Goal: Information Seeking & Learning: Learn about a topic

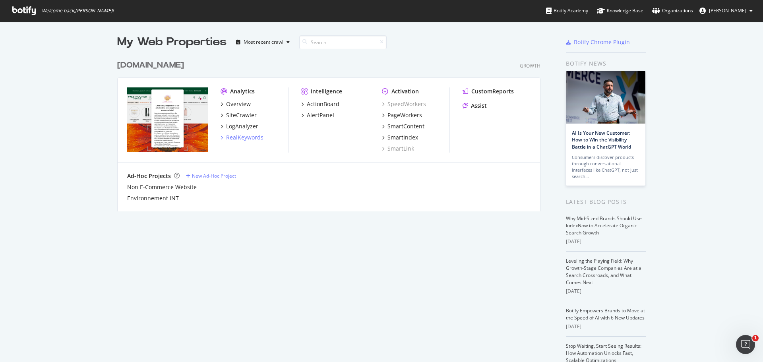
click at [240, 138] on div "RealKeywords" at bounding box center [244, 138] width 37 height 8
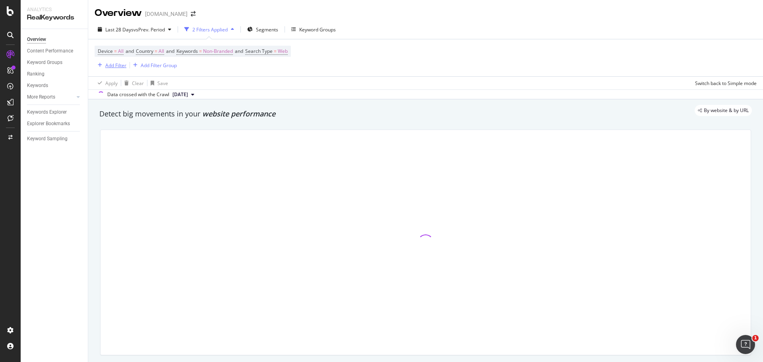
click at [115, 66] on div "Add Filter" at bounding box center [115, 65] width 21 height 7
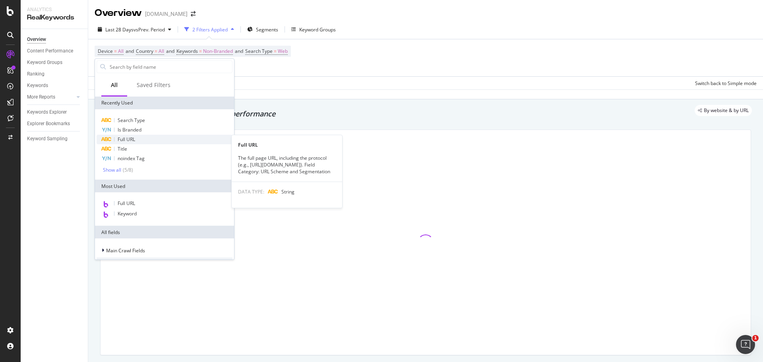
click at [138, 139] on div "Full URL" at bounding box center [165, 140] width 136 height 10
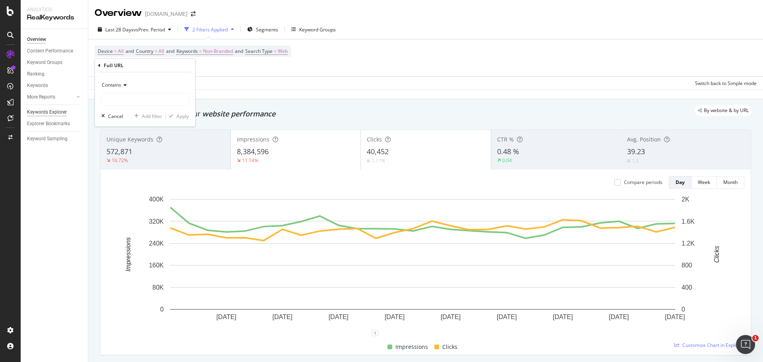
click at [41, 113] on div "Keywords Explorer" at bounding box center [47, 112] width 40 height 8
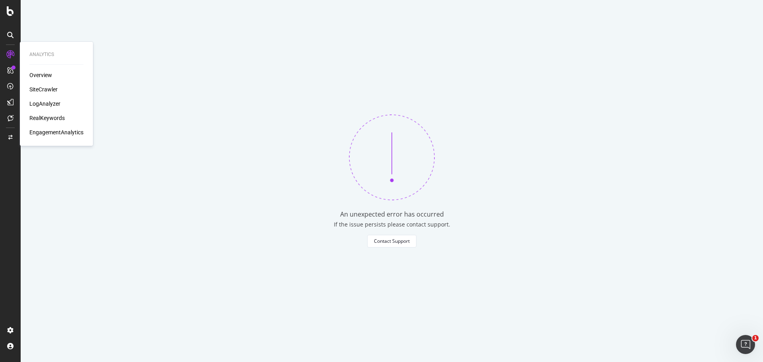
click at [50, 116] on div "RealKeywords" at bounding box center [46, 118] width 35 height 8
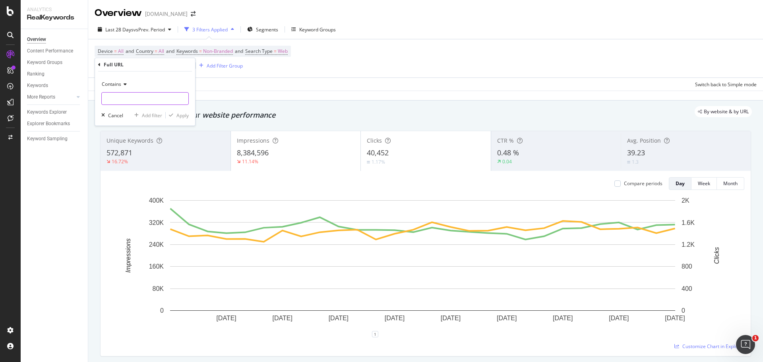
click at [117, 97] on input "text" at bounding box center [145, 98] width 87 height 13
click at [125, 100] on input "text" at bounding box center [145, 98] width 87 height 13
type input "51300"
click at [180, 118] on div "Apply" at bounding box center [183, 115] width 12 height 7
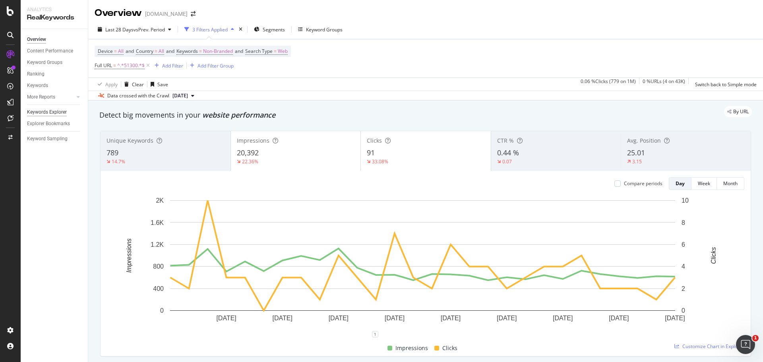
click at [48, 113] on div "Keywords Explorer" at bounding box center [47, 112] width 40 height 8
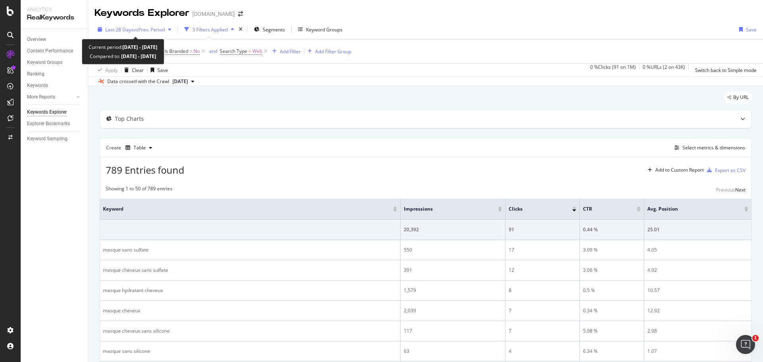
click at [171, 30] on icon "button" at bounding box center [169, 29] width 3 height 5
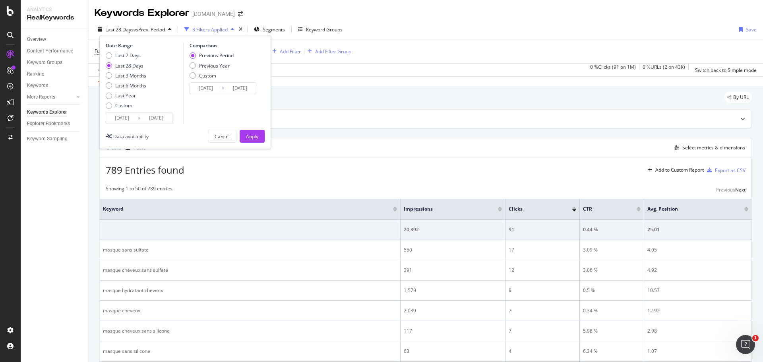
click at [122, 118] on input "[DATE]" at bounding box center [122, 117] width 32 height 11
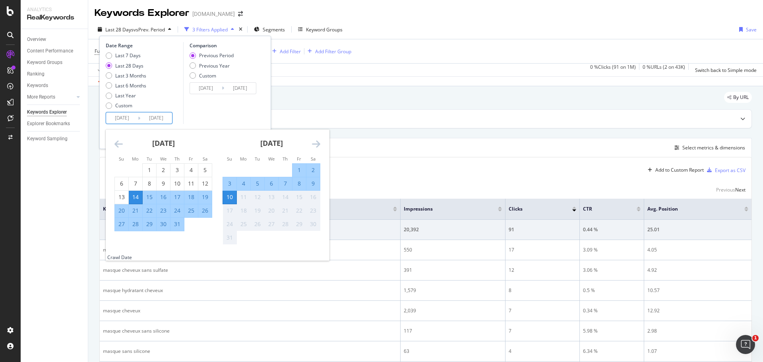
click at [120, 143] on icon "Move backward to switch to the previous month." at bounding box center [118, 144] width 8 height 10
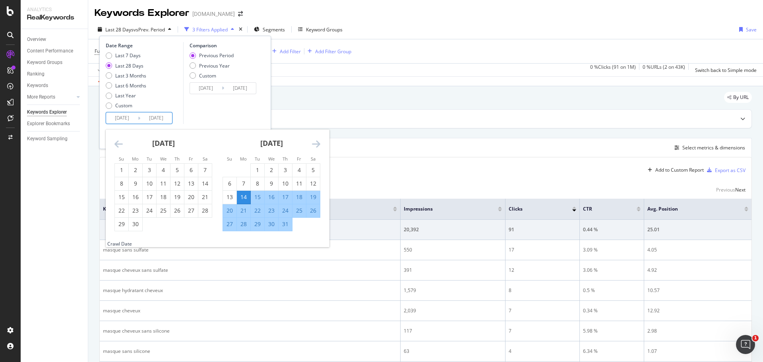
click at [120, 143] on icon "Move backward to switch to the previous month." at bounding box center [118, 144] width 8 height 10
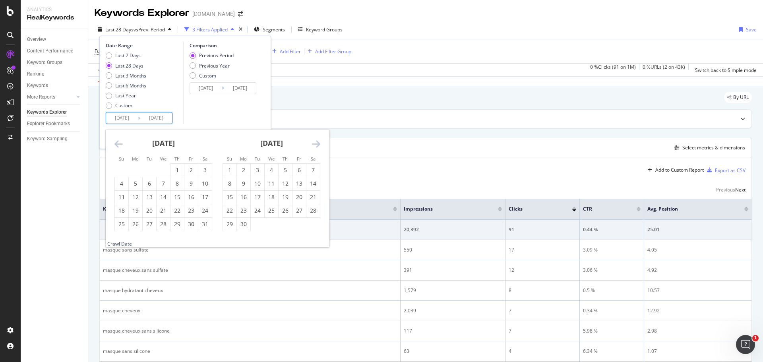
click at [120, 143] on icon "Move backward to switch to the previous month." at bounding box center [118, 144] width 8 height 10
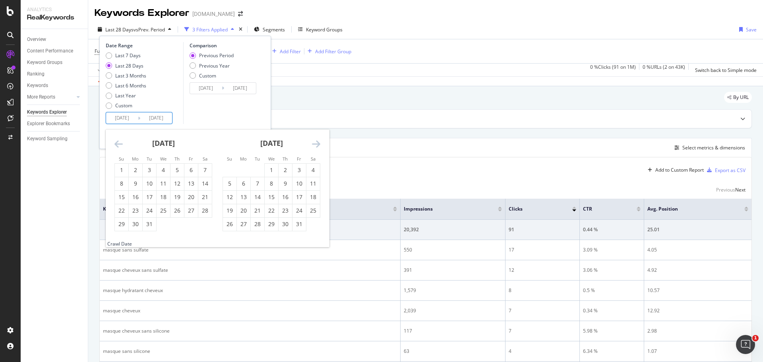
click at [120, 143] on icon "Move backward to switch to the previous month." at bounding box center [118, 144] width 8 height 10
click at [175, 171] on div "1" at bounding box center [178, 170] width 14 height 8
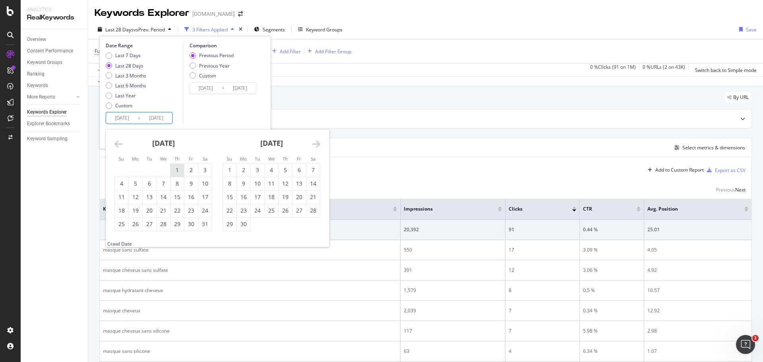
type input "[DATE]"
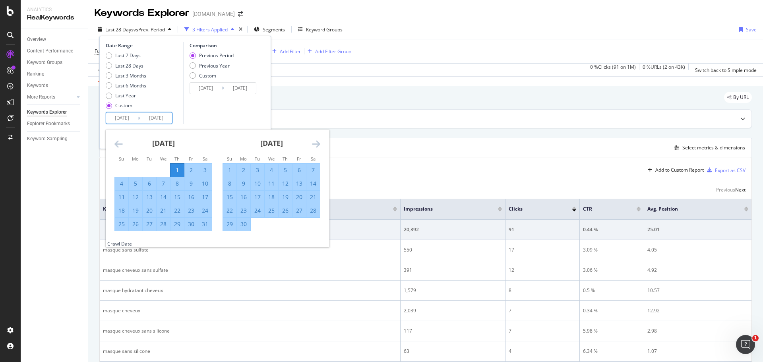
click at [315, 145] on icon "Move forward to switch to the next month." at bounding box center [316, 144] width 8 height 10
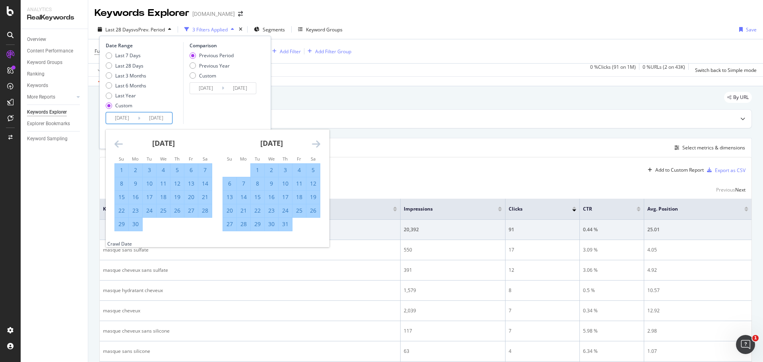
click at [318, 144] on icon "Move forward to switch to the next month." at bounding box center [316, 144] width 8 height 10
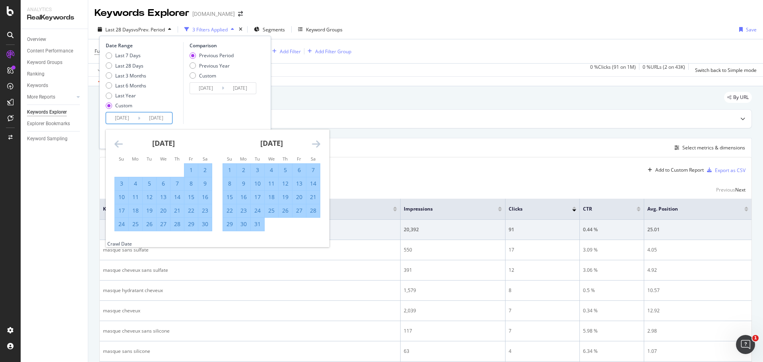
click at [318, 144] on icon "Move forward to switch to the next month." at bounding box center [316, 144] width 8 height 10
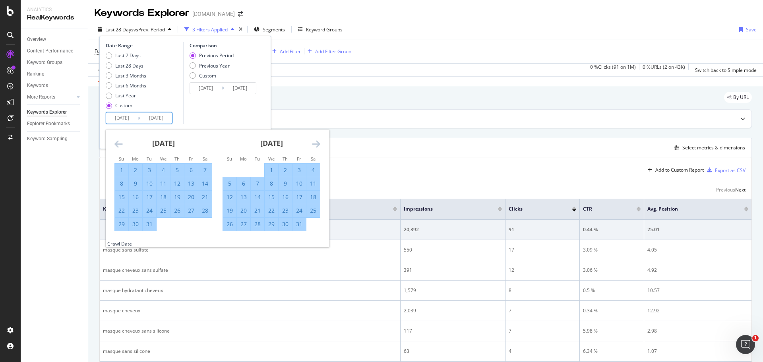
click at [318, 144] on icon "Move forward to switch to the next month." at bounding box center [316, 144] width 8 height 10
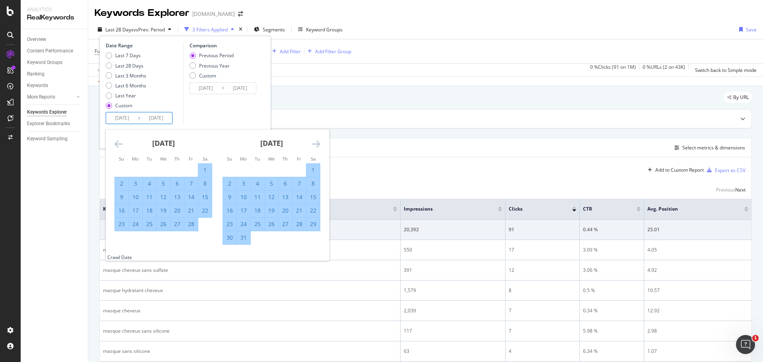
click at [318, 144] on icon "Move forward to switch to the next month." at bounding box center [316, 144] width 8 height 10
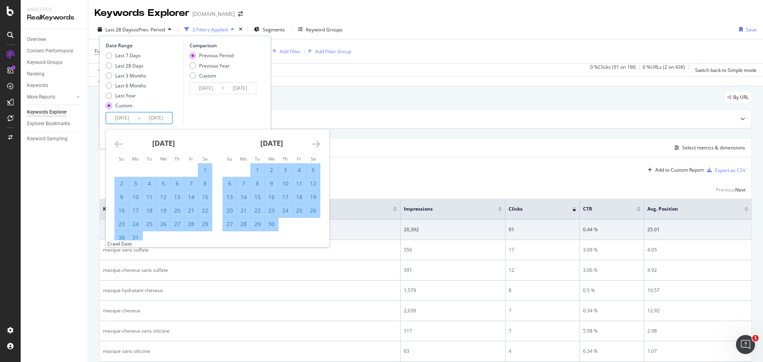
click at [318, 144] on icon "Move forward to switch to the next month." at bounding box center [316, 144] width 8 height 10
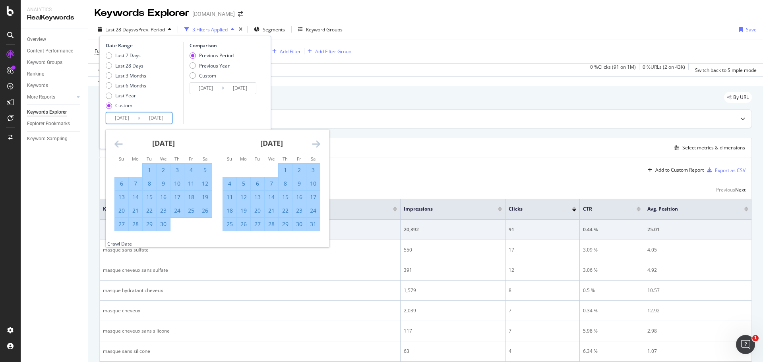
click at [318, 144] on icon "Move forward to switch to the next month." at bounding box center [316, 144] width 8 height 10
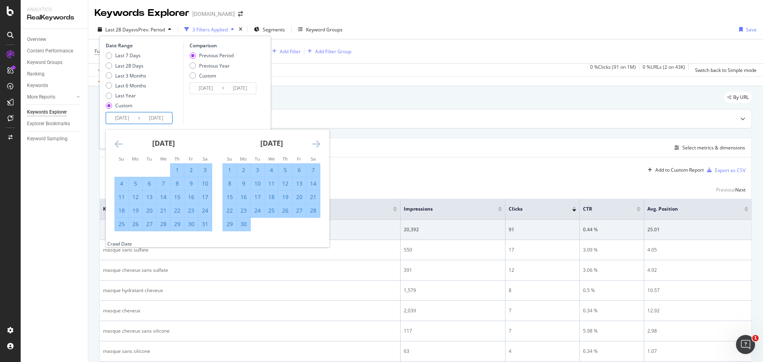
click at [318, 144] on icon "Move forward to switch to the next month." at bounding box center [316, 144] width 8 height 10
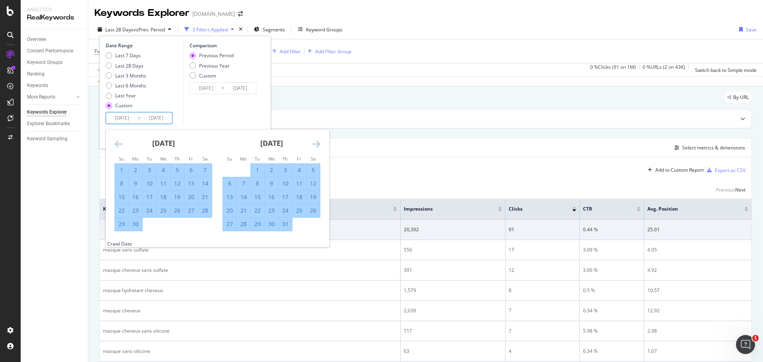
click at [290, 226] on div "31" at bounding box center [286, 224] width 14 height 8
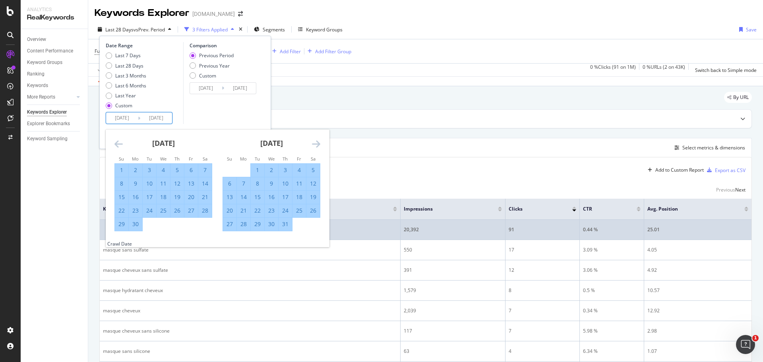
type input "[DATE]"
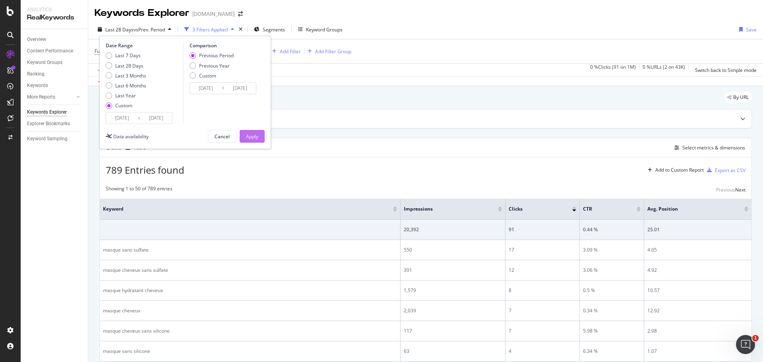
click at [254, 137] on div "Apply" at bounding box center [252, 136] width 12 height 7
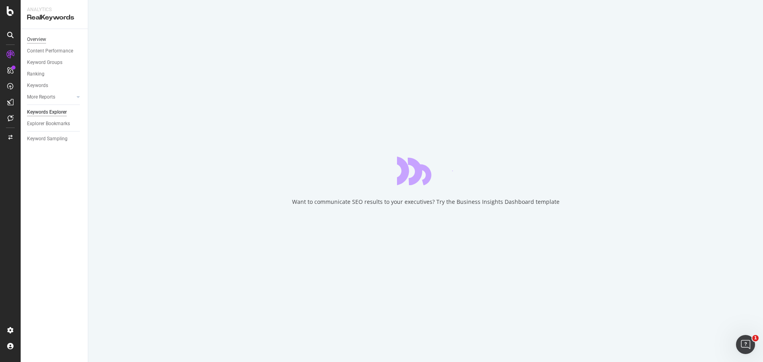
click at [40, 39] on div "Overview" at bounding box center [36, 39] width 19 height 8
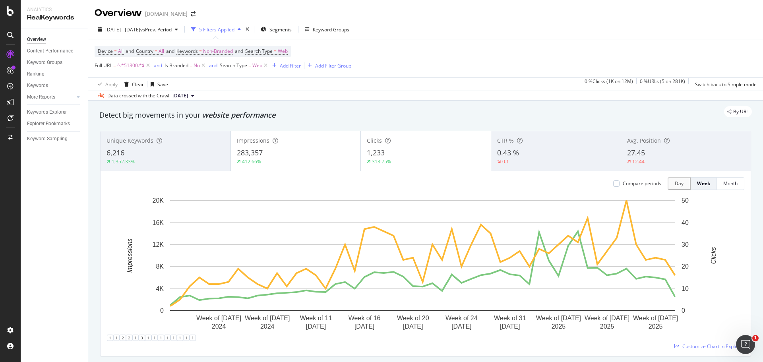
drag, startPoint x: 147, startPoint y: 66, endPoint x: 176, endPoint y: 93, distance: 39.9
click at [147, 65] on icon at bounding box center [148, 66] width 7 height 8
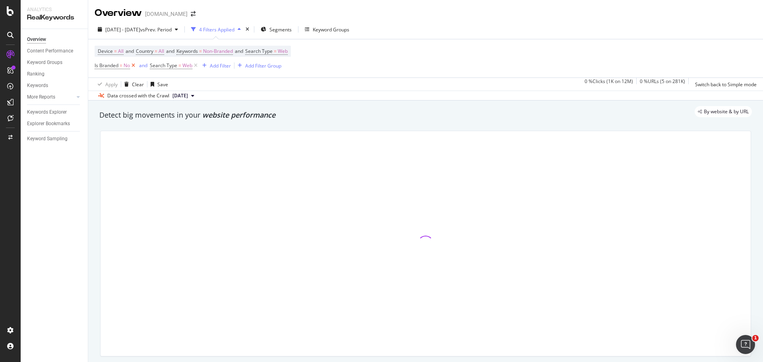
click at [134, 67] on icon at bounding box center [133, 66] width 7 height 8
click at [139, 65] on icon at bounding box center [140, 66] width 7 height 8
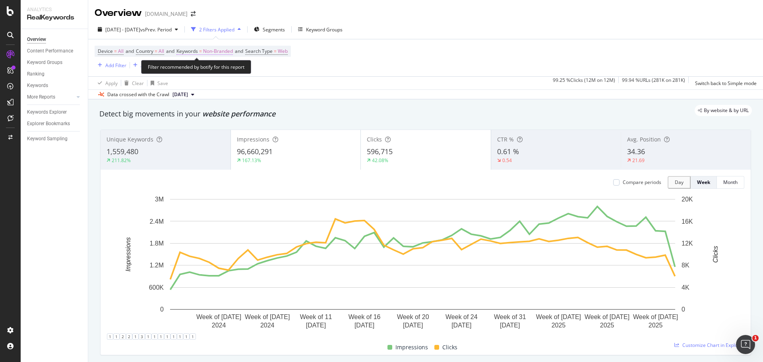
click at [222, 52] on span "Non-Branded" at bounding box center [218, 51] width 30 height 11
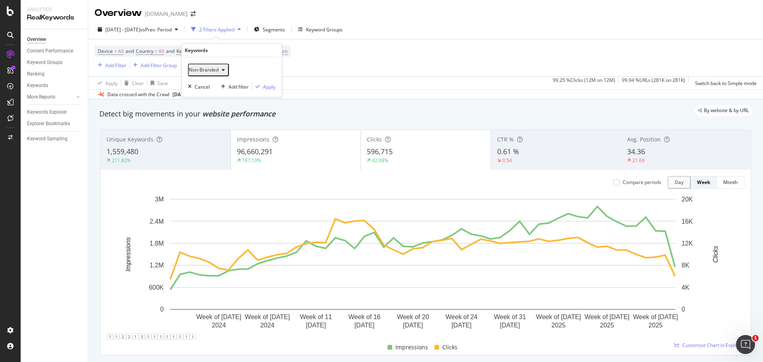
click at [215, 69] on span "Non-Branded" at bounding box center [204, 69] width 30 height 7
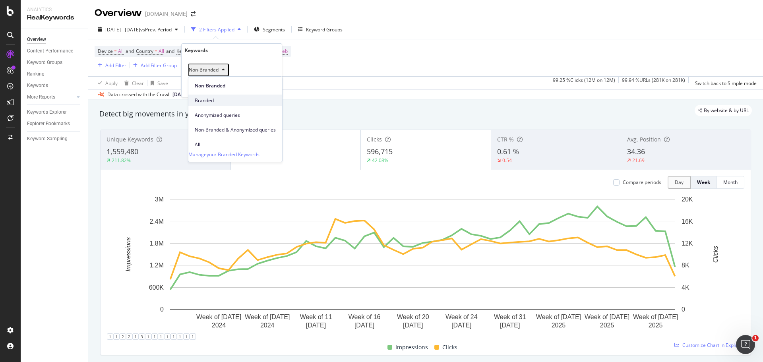
click at [208, 98] on span "Branded" at bounding box center [235, 100] width 81 height 7
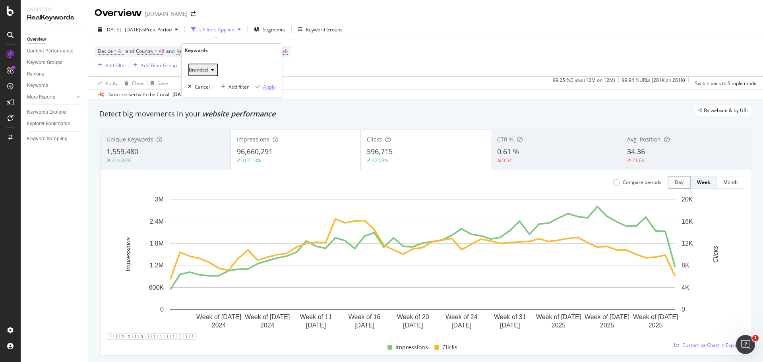
click at [271, 87] on div "Apply" at bounding box center [269, 86] width 12 height 7
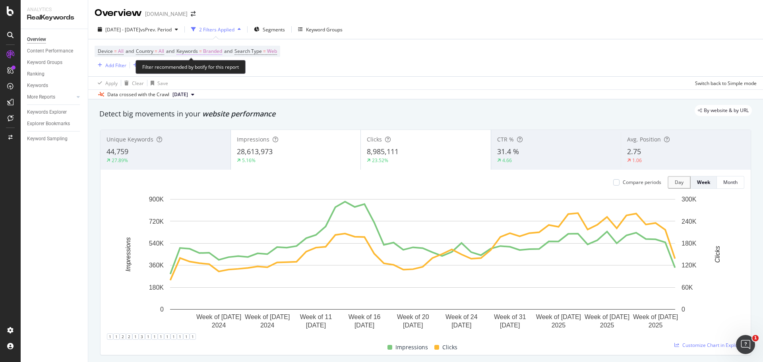
click at [217, 52] on span "Branded" at bounding box center [212, 51] width 19 height 11
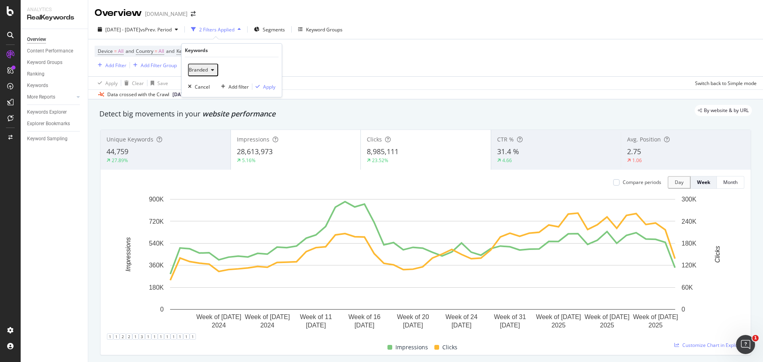
click at [214, 70] on icon "button" at bounding box center [212, 70] width 3 height 5
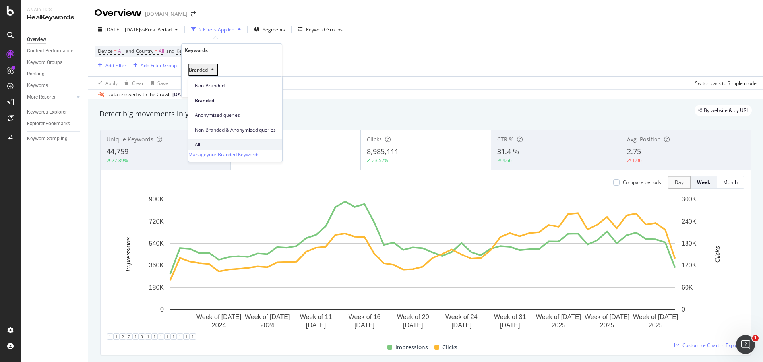
click at [203, 141] on span "All" at bounding box center [235, 144] width 81 height 7
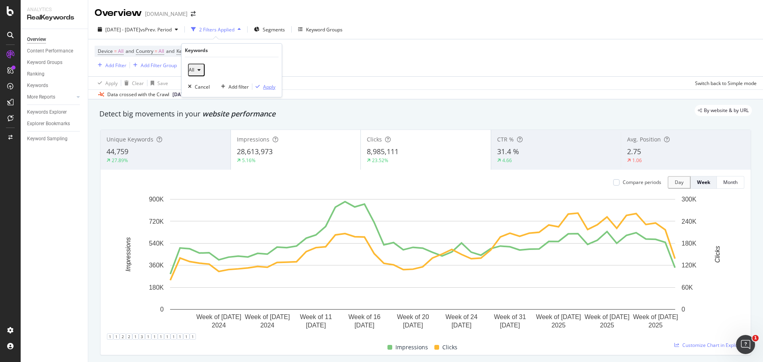
drag, startPoint x: 265, startPoint y: 88, endPoint x: 760, endPoint y: 186, distance: 505.0
click at [266, 88] on div "Apply" at bounding box center [269, 86] width 12 height 7
